Goal: Task Accomplishment & Management: Manage account settings

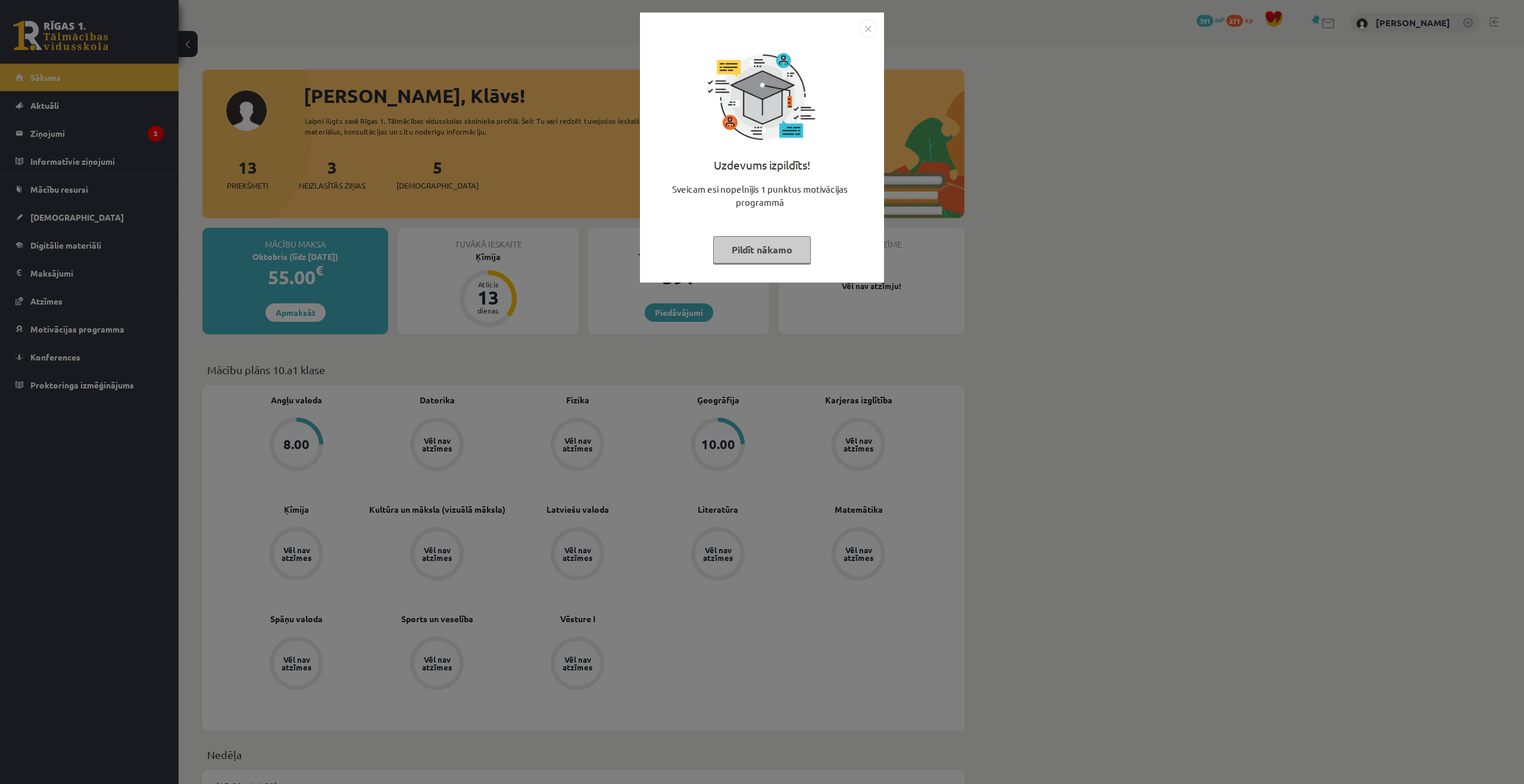
click at [859, 25] on img "Close" at bounding box center [868, 28] width 18 height 18
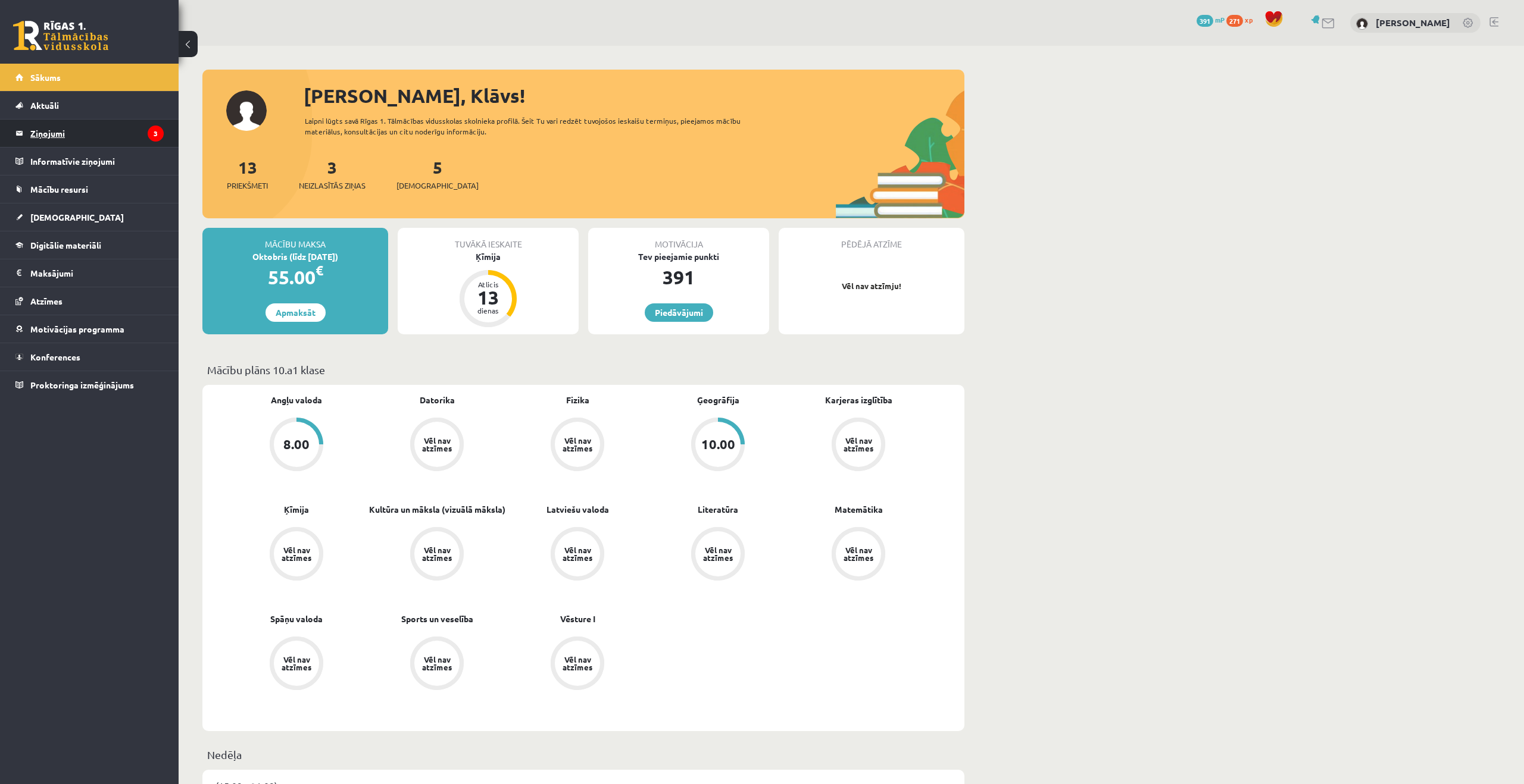
click at [92, 133] on legend "Ziņojumi 3" at bounding box center [96, 133] width 133 height 27
